Goal: Find specific page/section: Find specific page/section

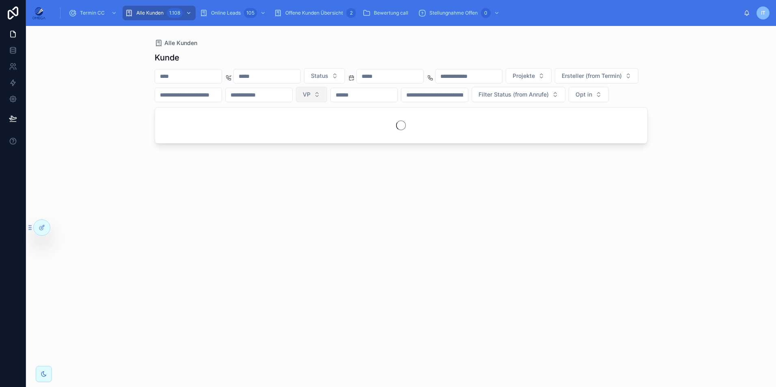
click at [327, 94] on button "VP" at bounding box center [311, 94] width 31 height 15
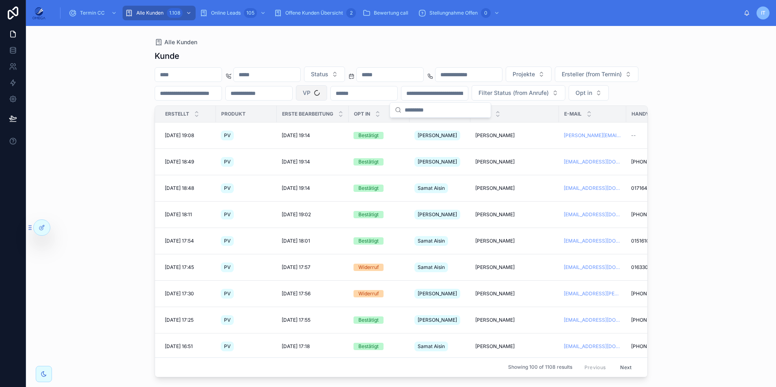
click at [327, 96] on button "VP" at bounding box center [311, 92] width 31 height 15
click at [327, 95] on button "VP" at bounding box center [311, 92] width 31 height 15
type input "***"
click at [442, 124] on div "[PERSON_NAME]" at bounding box center [440, 125] width 97 height 13
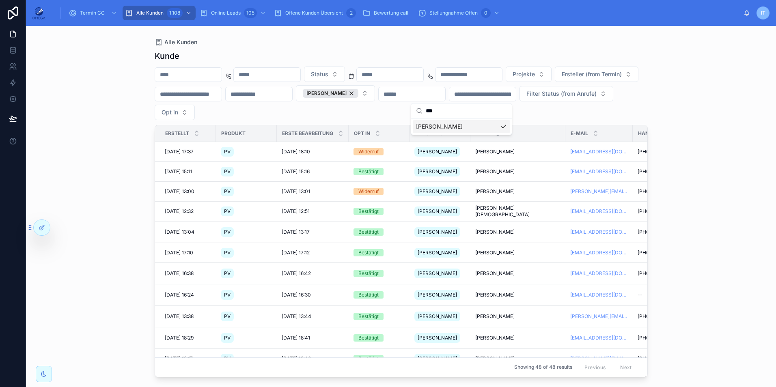
click at [607, 116] on div "Status Projekte Ersteller (from Termin) [PERSON_NAME] Filter Status (from Anruf…" at bounding box center [401, 94] width 493 height 54
click at [502, 174] on span "[PERSON_NAME]" at bounding box center [494, 171] width 39 height 6
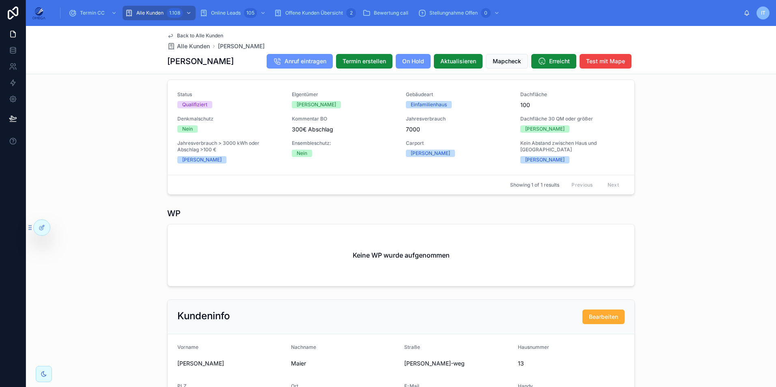
scroll to position [466, 0]
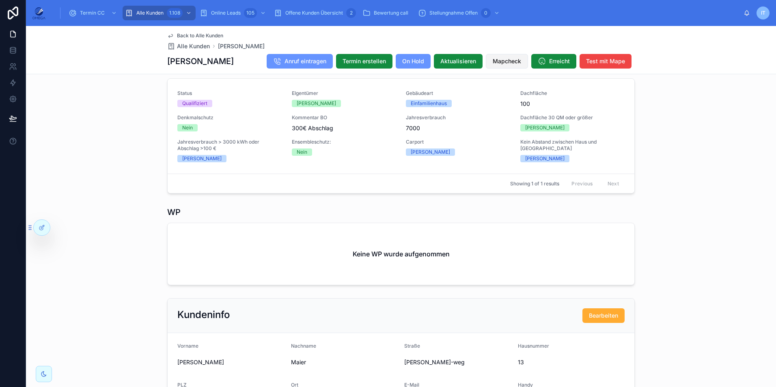
click at [518, 60] on span "Mapcheck" at bounding box center [507, 61] width 28 height 8
click at [709, 169] on div "PV Status Qualifiziert EIgentümer Ja Gebäudeart Einfamilienhaus Dachfläche 100 …" at bounding box center [401, 128] width 750 height 138
click at [746, 220] on div "WP Keine WP wurde aufgenommen" at bounding box center [401, 245] width 750 height 85
